Goal: Task Accomplishment & Management: Manage account settings

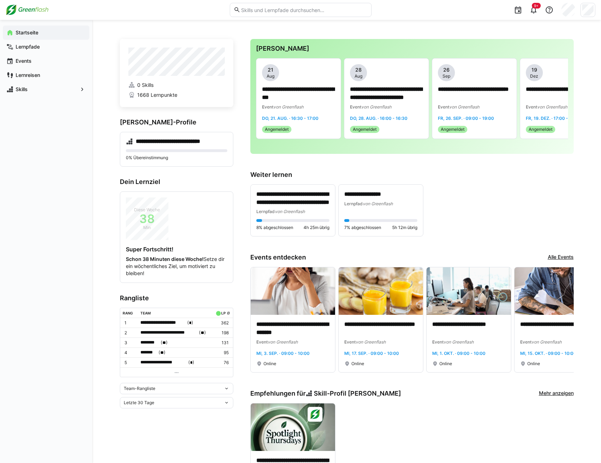
click at [464, 195] on div "**********" at bounding box center [411, 210] width 323 height 52
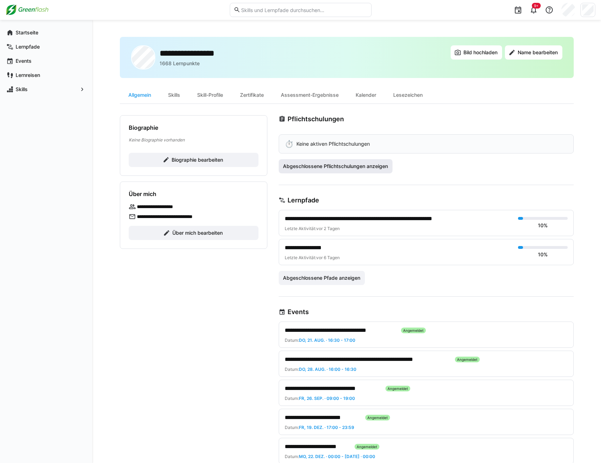
click at [338, 167] on span "Abgeschlossene Pflichtschulungen anzeigen" at bounding box center [335, 166] width 107 height 7
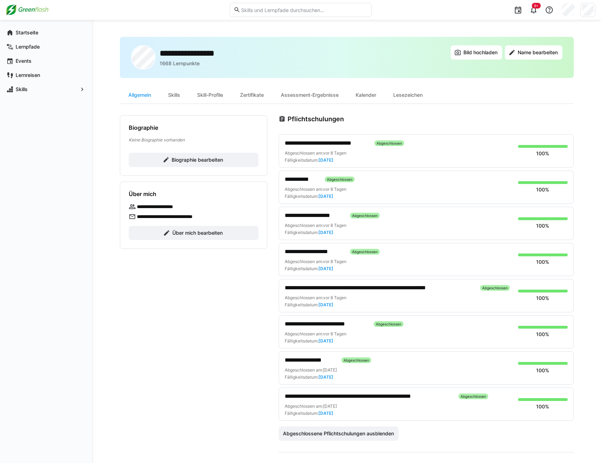
click at [180, 236] on span "Über mich bearbeiten" at bounding box center [197, 232] width 52 height 7
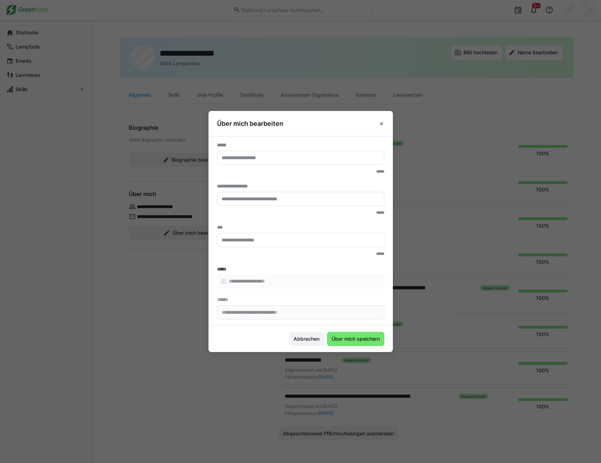
click at [244, 162] on eds-input at bounding box center [300, 158] width 167 height 14
click at [384, 123] on eds-icon at bounding box center [382, 124] width 6 height 6
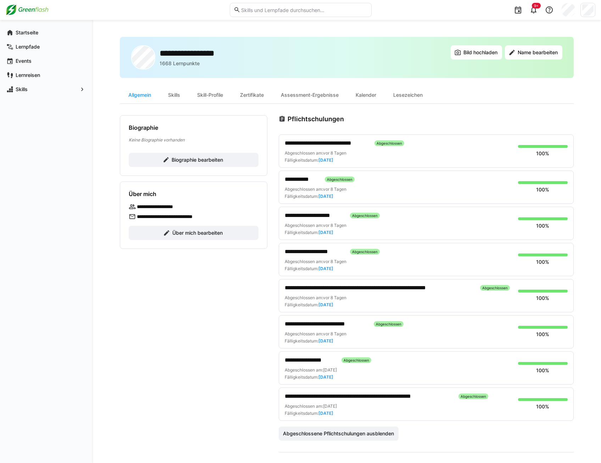
click at [31, 130] on div "Startseite Lernpfade Events Lernreisen Skills" at bounding box center [46, 241] width 92 height 443
